Goal: Task Accomplishment & Management: Use online tool/utility

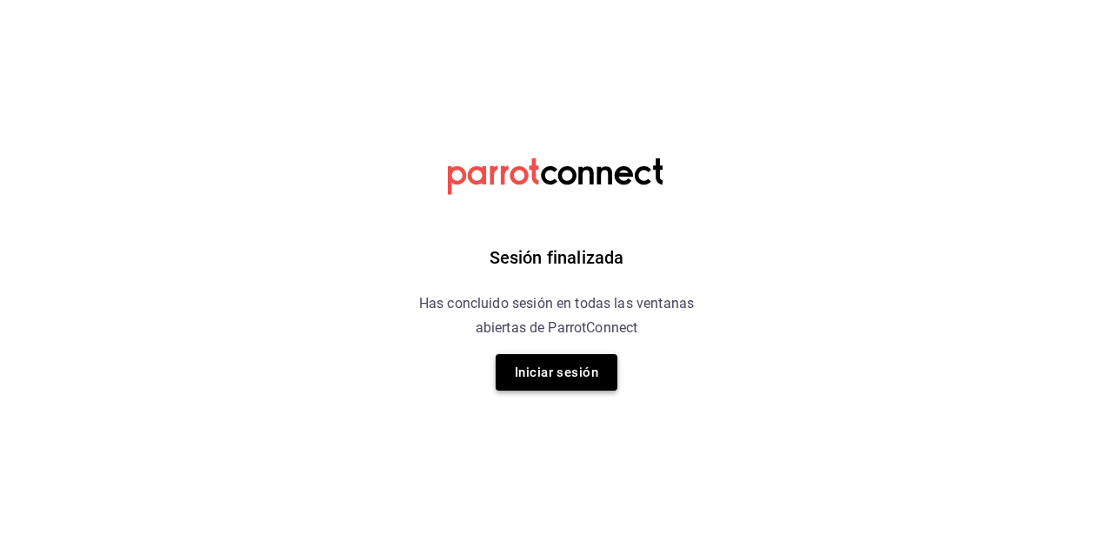
click at [543, 375] on button "Iniciar sesión" at bounding box center [557, 372] width 122 height 37
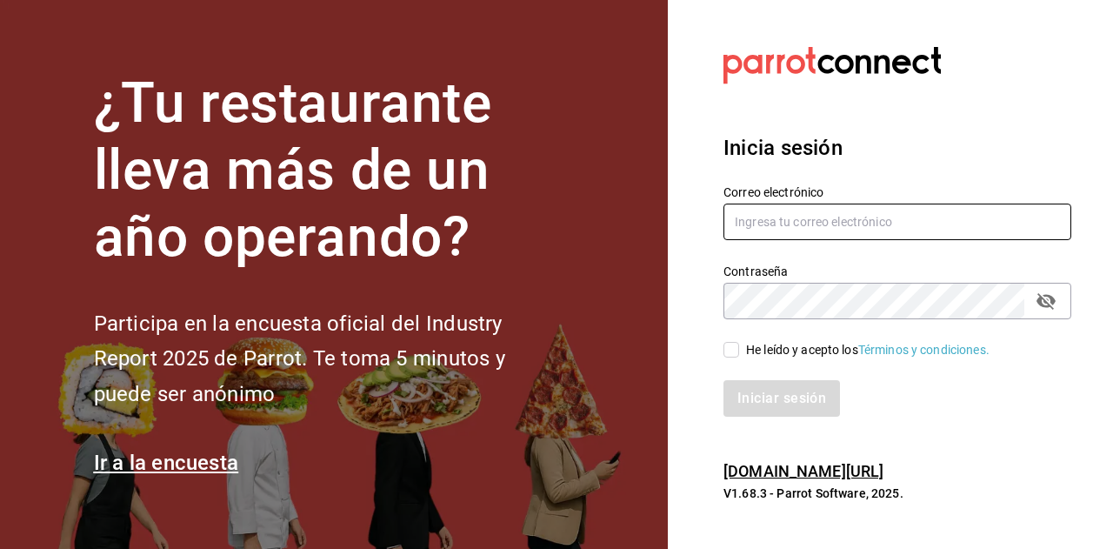
type input "[EMAIL_ADDRESS][DOMAIN_NAME]"
click at [779, 227] on input "[EMAIL_ADDRESS][DOMAIN_NAME]" at bounding box center [897, 221] width 348 height 37
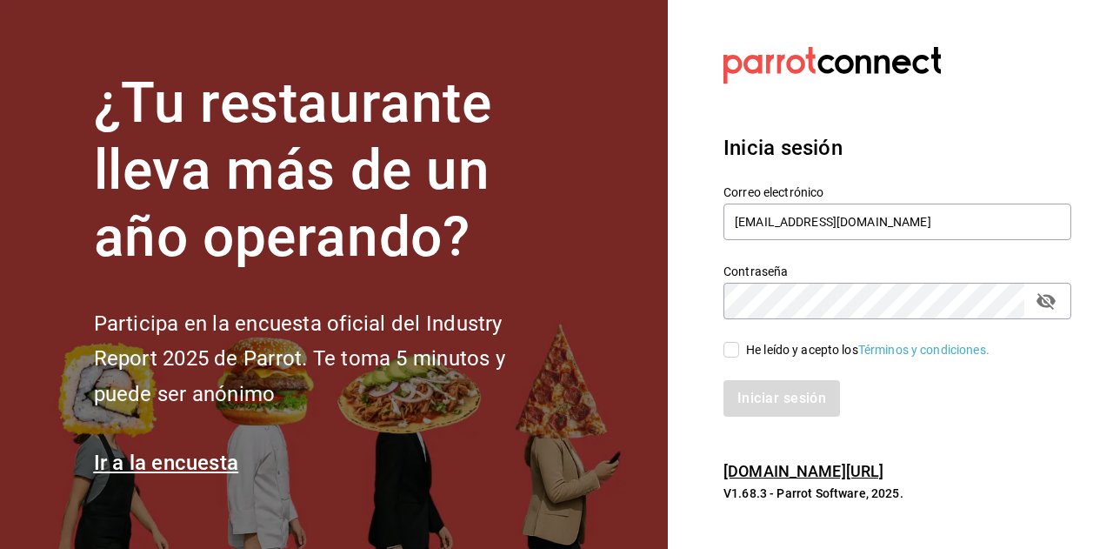
click at [744, 348] on span "He leído y acepto los Términos y condiciones." at bounding box center [864, 350] width 250 height 18
click at [739, 348] on input "He leído y acepto los Términos y condiciones." at bounding box center [731, 350] width 16 height 16
checkbox input "true"
click at [755, 387] on button "Iniciar sesión" at bounding box center [782, 398] width 118 height 37
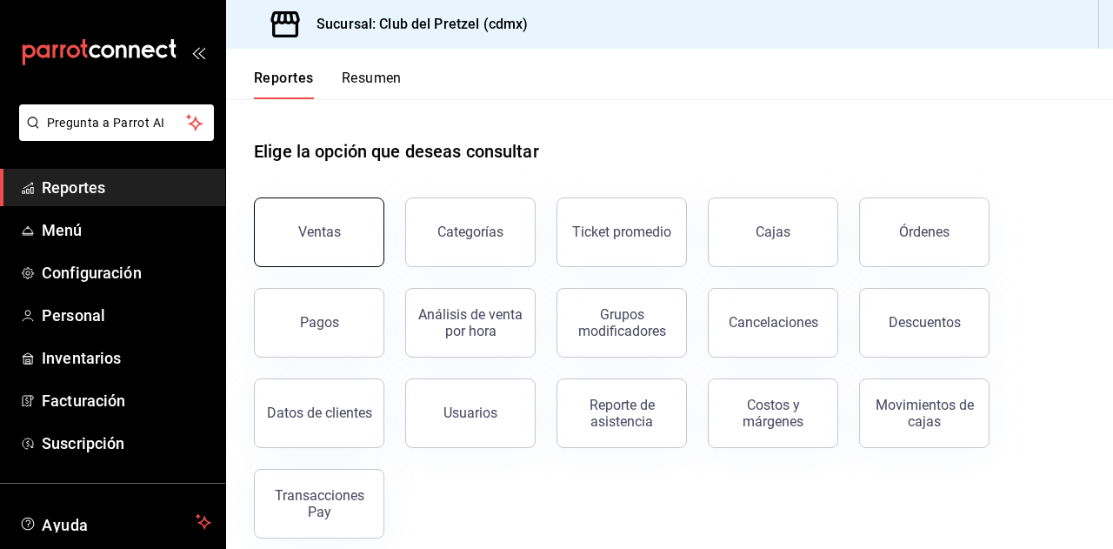
click at [304, 253] on button "Ventas" at bounding box center [319, 232] width 130 height 70
